Goal: Task Accomplishment & Management: Complete application form

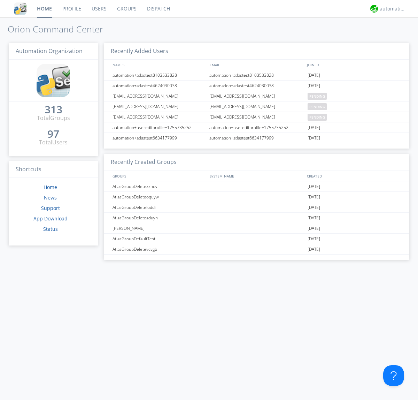
click at [99, 9] on link "Users" at bounding box center [98, 8] width 25 height 17
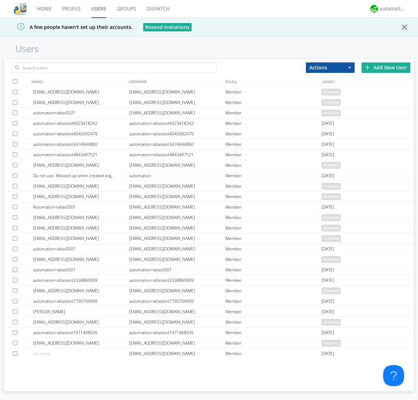
click at [386, 67] on div "Add New User" at bounding box center [386, 67] width 49 height 10
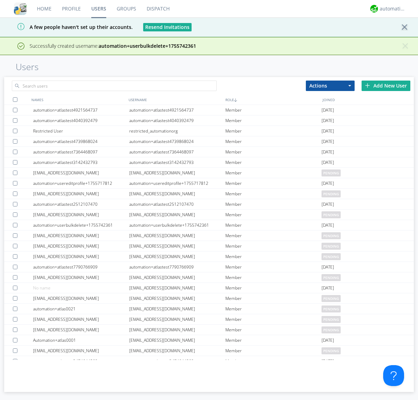
click at [386, 85] on div "Add New User" at bounding box center [386, 85] width 49 height 10
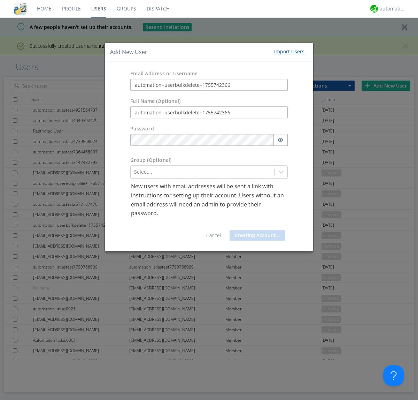
click at [256, 235] on button "Creating Account..." at bounding box center [258, 235] width 56 height 10
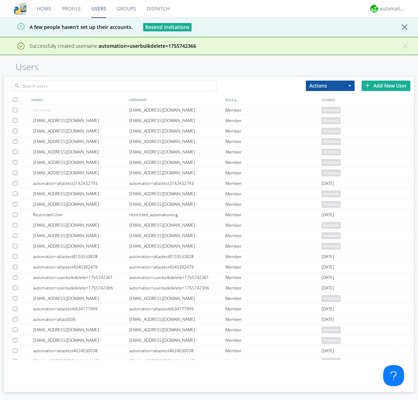
click at [386, 85] on div "Add New User" at bounding box center [386, 85] width 49 height 10
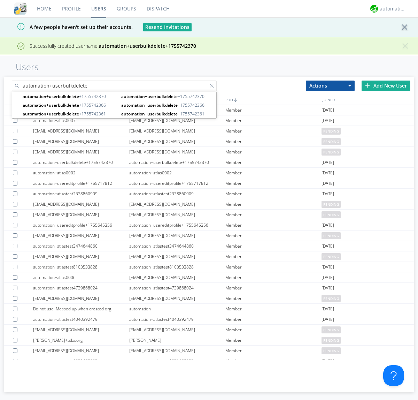
type input "automation+userbulkdelete"
